Goal: Find specific page/section: Find specific page/section

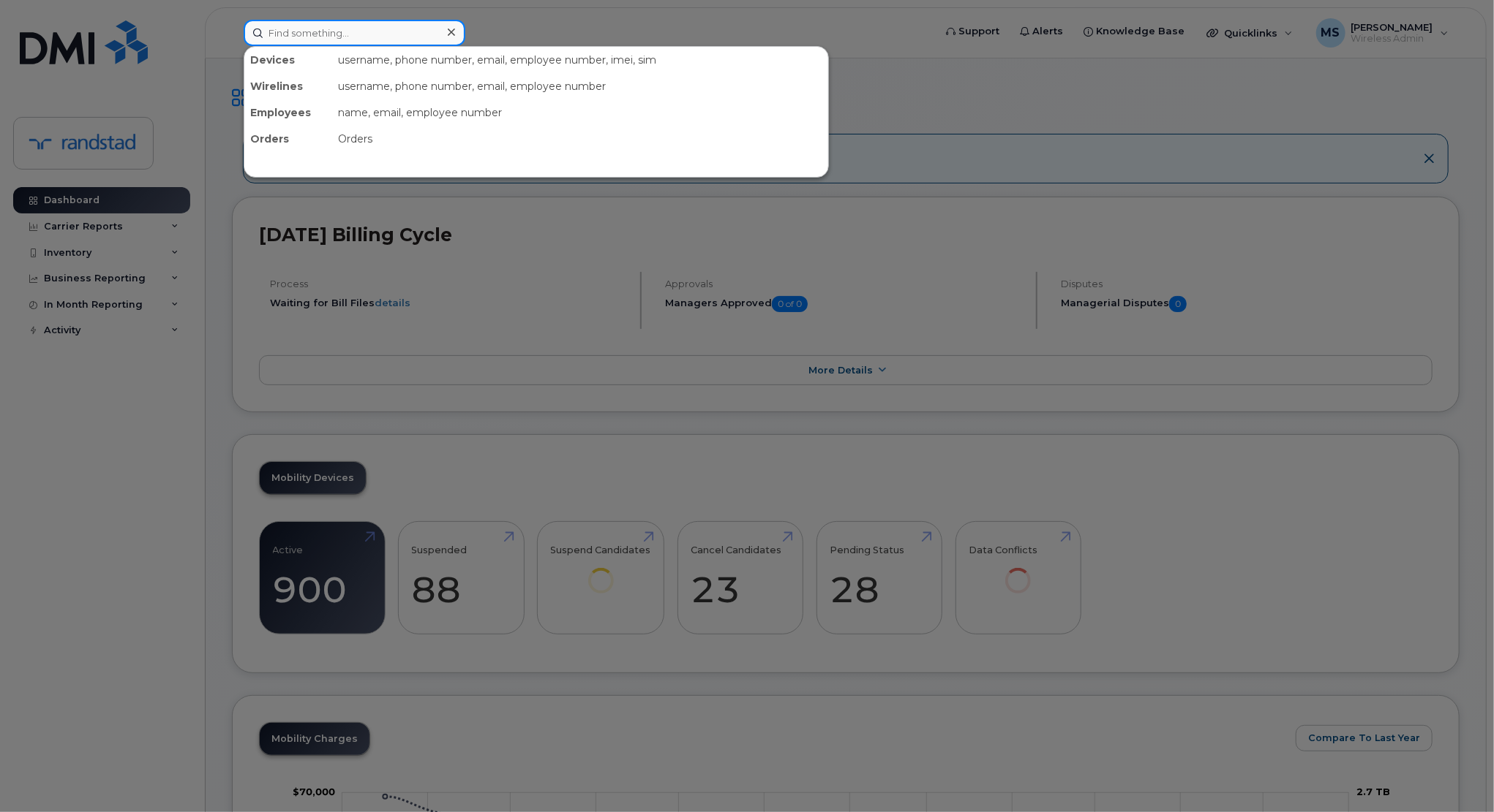
click at [392, 29] on input at bounding box center [354, 32] width 222 height 26
type input "perron"
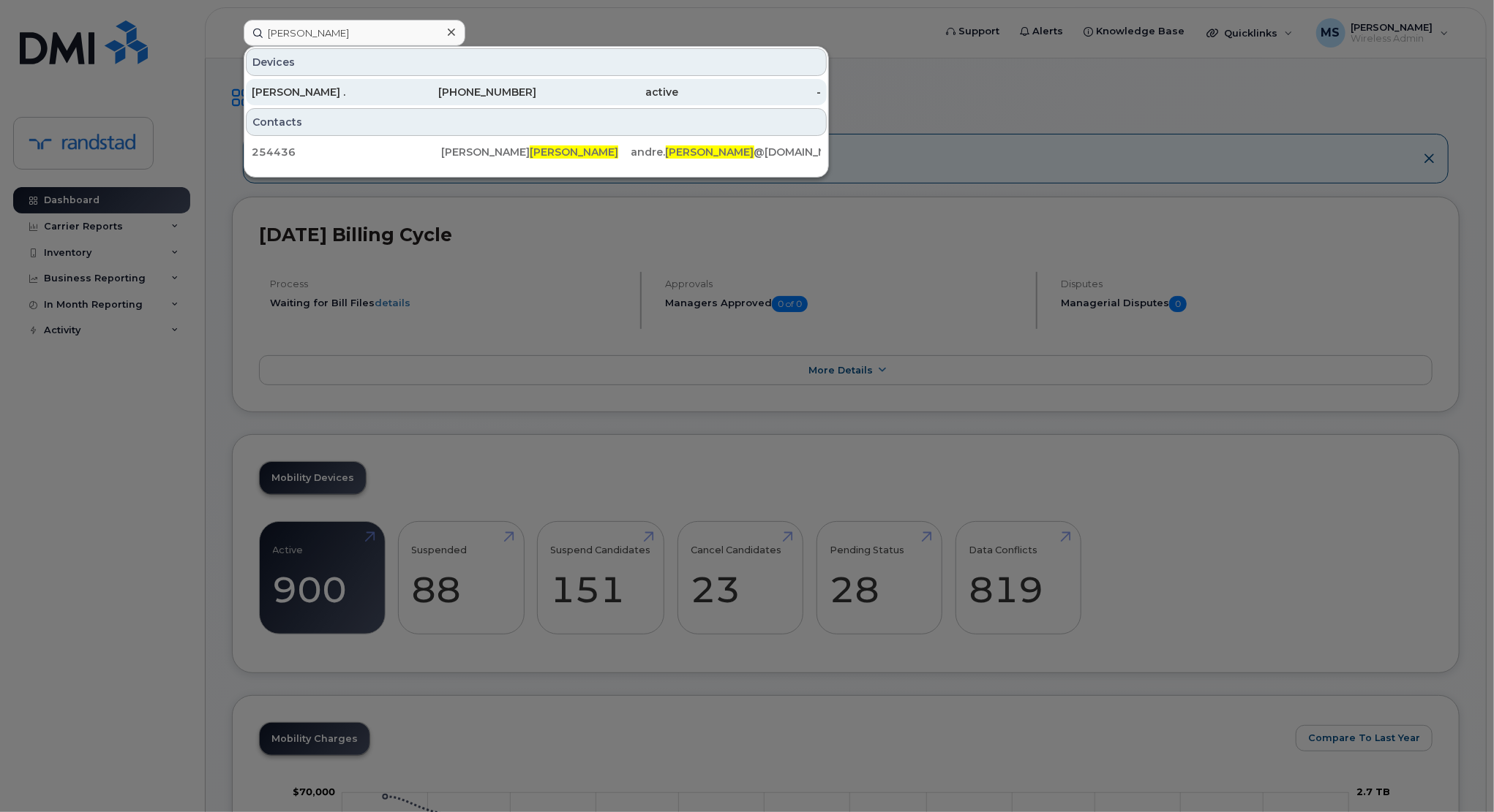
click at [365, 85] on div "[PERSON_NAME] ." at bounding box center [322, 92] width 142 height 14
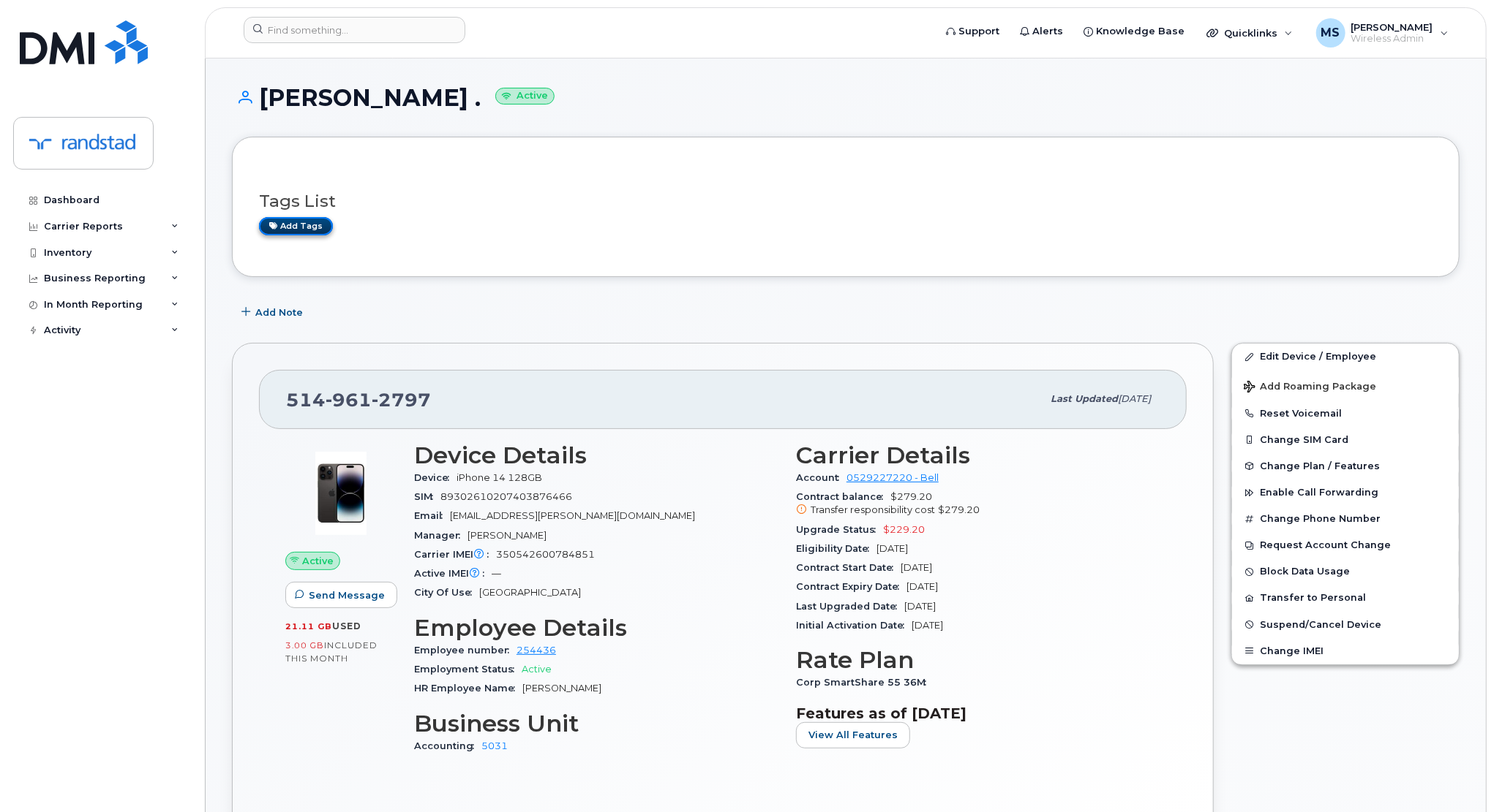
click at [302, 222] on link "Add tags" at bounding box center [296, 226] width 74 height 18
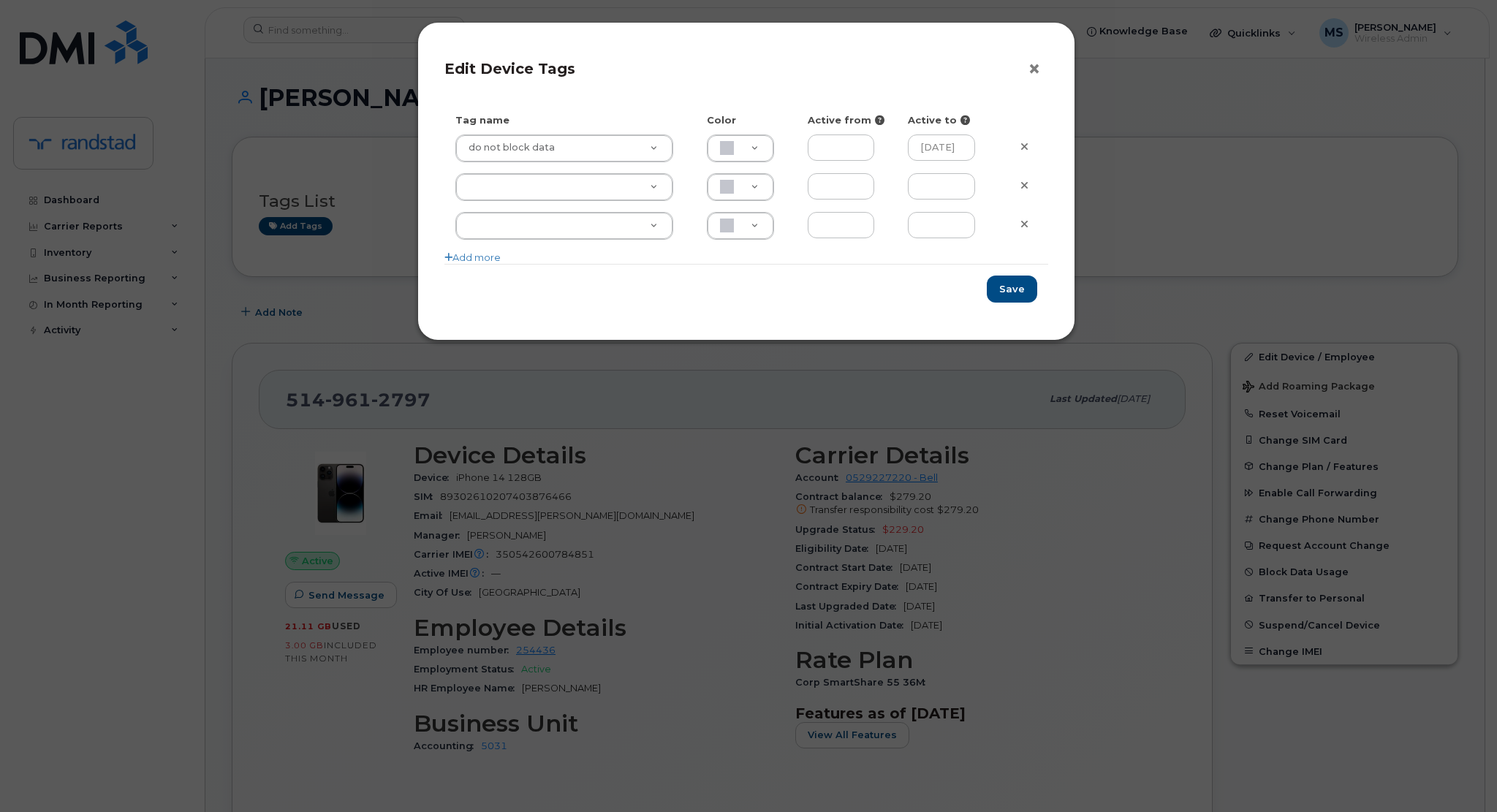
click at [1035, 73] on button "×" at bounding box center [1038, 69] width 21 height 22
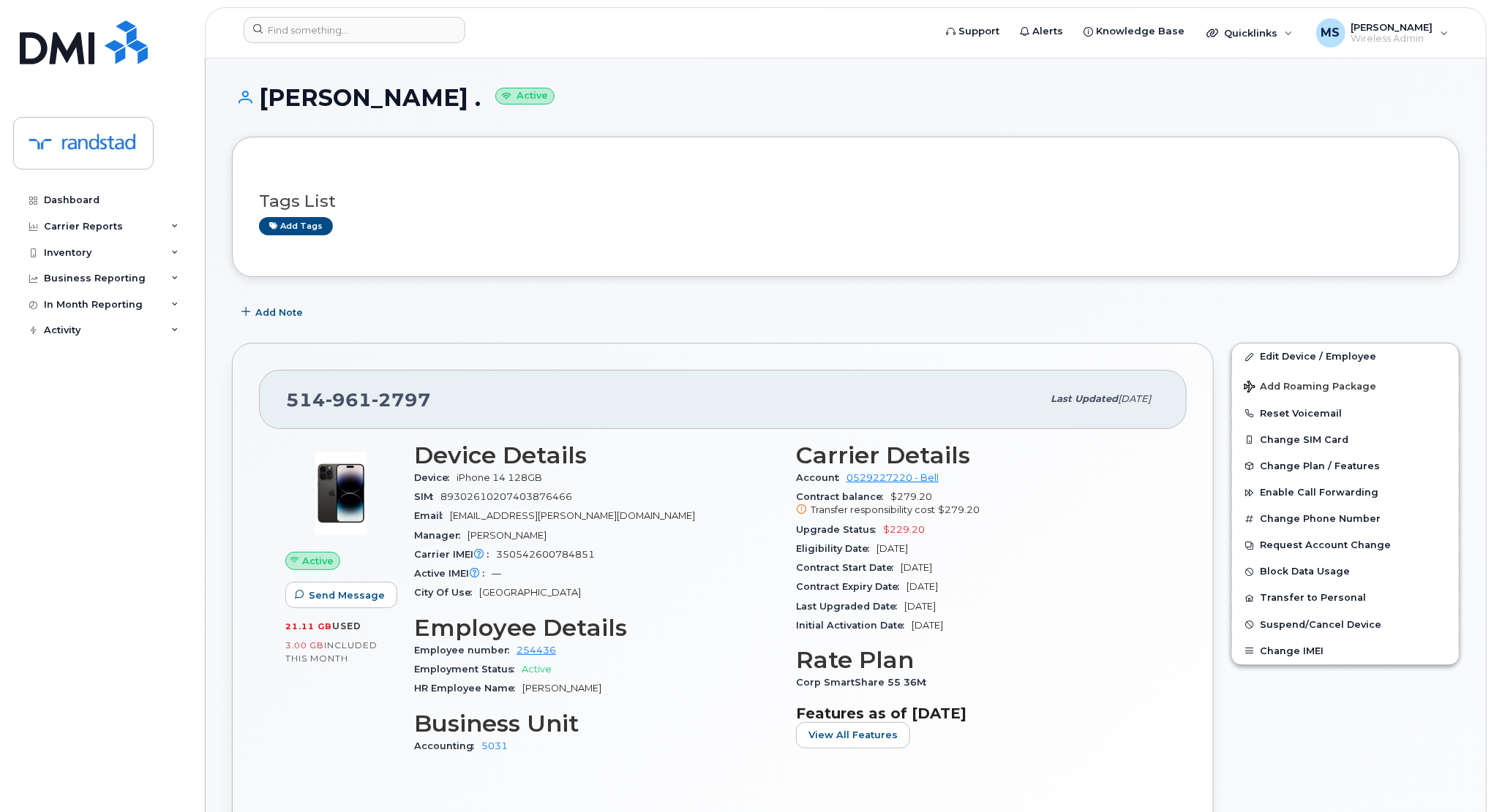
drag, startPoint x: 672, startPoint y: 769, endPoint x: 729, endPoint y: 847, distance: 96.6
click at [1001, 712] on h3 "Features as of [DATE]" at bounding box center [978, 713] width 364 height 17
drag, startPoint x: 1001, startPoint y: 712, endPoint x: 985, endPoint y: 736, distance: 28.8
click at [985, 736] on section "Features as of [DATE] View All Features" at bounding box center [978, 726] width 364 height 44
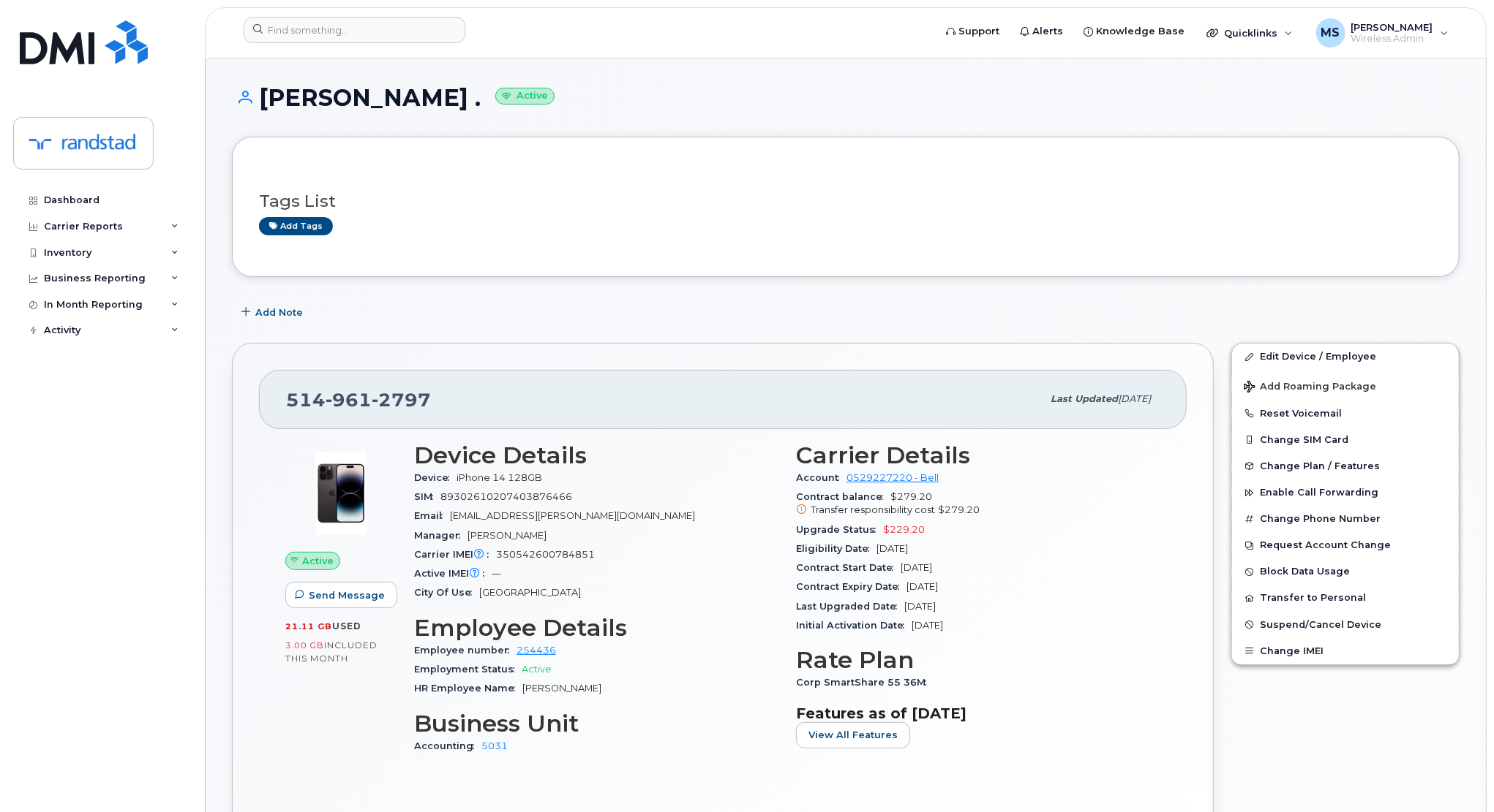
click at [985, 736] on section "Features as of [DATE] View All Features" at bounding box center [978, 726] width 364 height 44
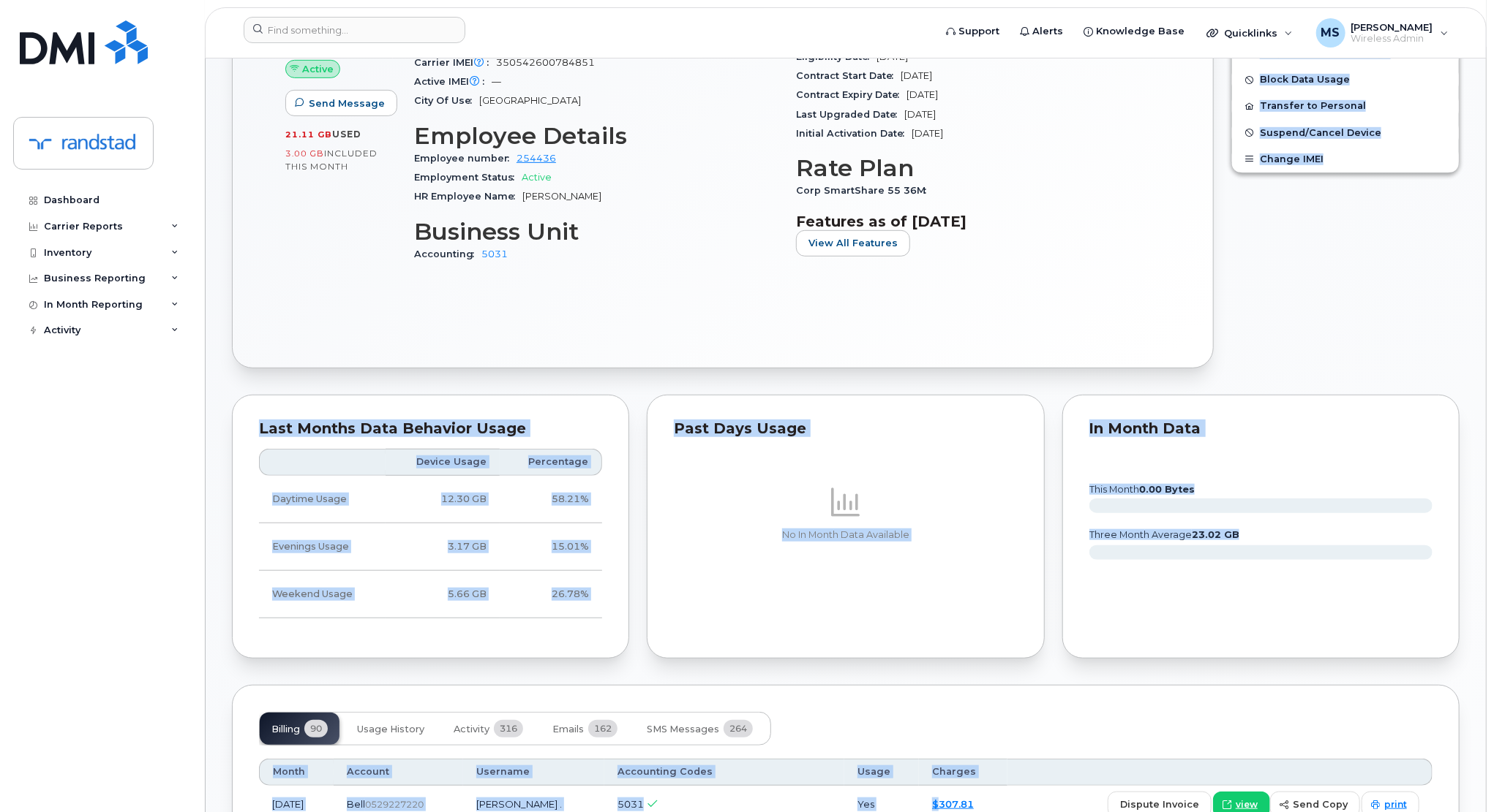
drag, startPoint x: 985, startPoint y: 736, endPoint x: 928, endPoint y: 838, distance: 116.8
click at [928, 812] on html "Support Alerts Knowledge Base Quicklinks Suspend / Cancel Device Change SIM Car…" at bounding box center [747, 822] width 1494 height 2630
